Goal: Find specific page/section: Find specific page/section

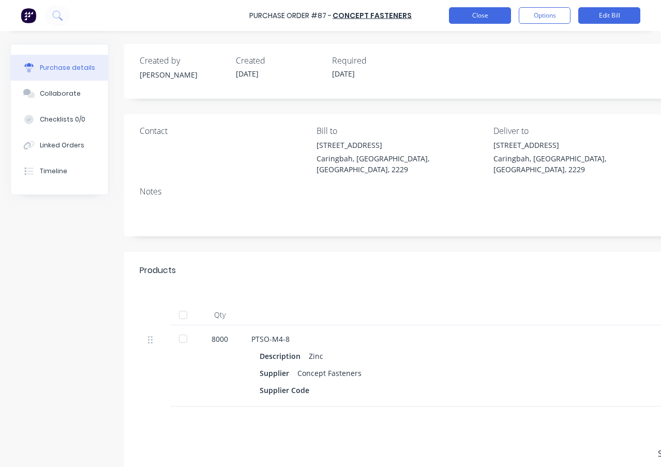
click at [491, 16] on button "Close" at bounding box center [480, 15] width 62 height 17
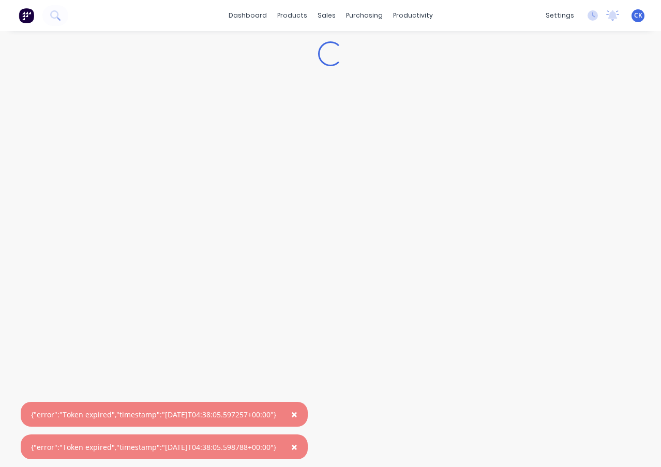
click at [297, 414] on span "×" at bounding box center [294, 414] width 6 height 14
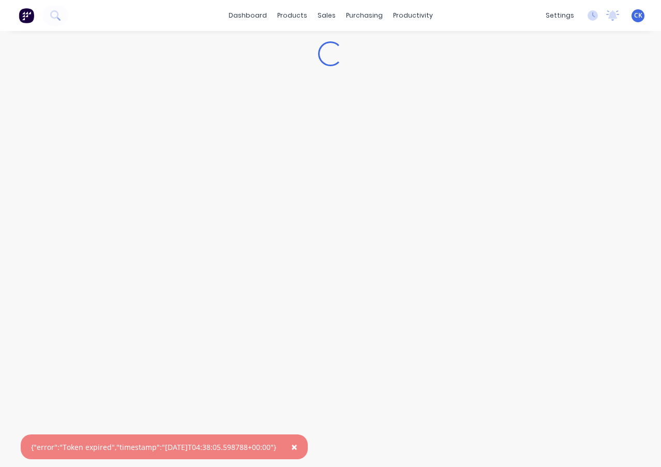
click at [297, 446] on span "×" at bounding box center [294, 446] width 6 height 14
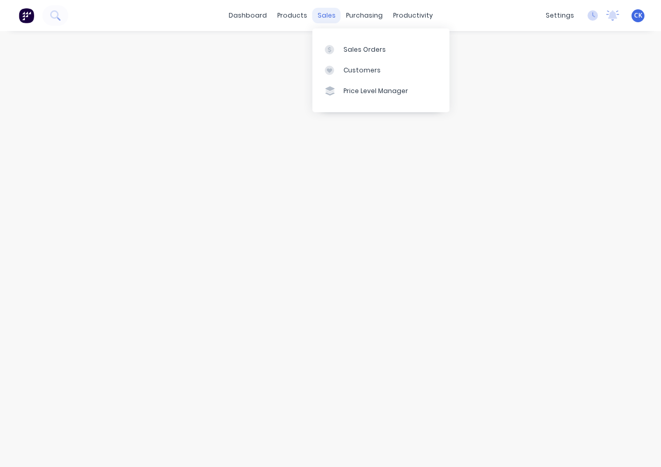
click at [328, 14] on div "sales" at bounding box center [326, 16] width 28 height 16
click at [371, 55] on link "Sales Orders" at bounding box center [380, 49] width 137 height 21
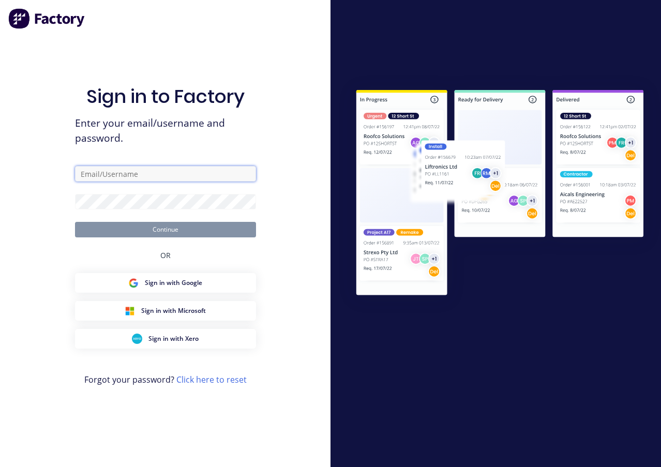
drag, startPoint x: 141, startPoint y: 179, endPoint x: 154, endPoint y: 190, distance: 16.9
click at [140, 180] on input "text" at bounding box center [165, 174] width 181 height 16
type input "[PERSON_NAME][EMAIL_ADDRESS][DOMAIN_NAME]"
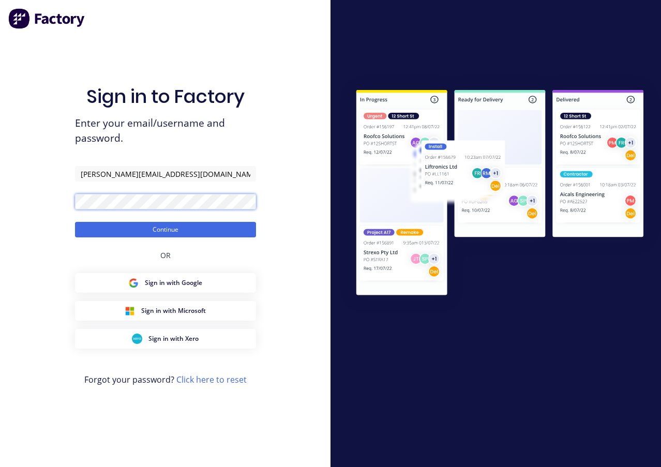
click at [75, 222] on button "Continue" at bounding box center [165, 230] width 181 height 16
